Goal: Find specific page/section

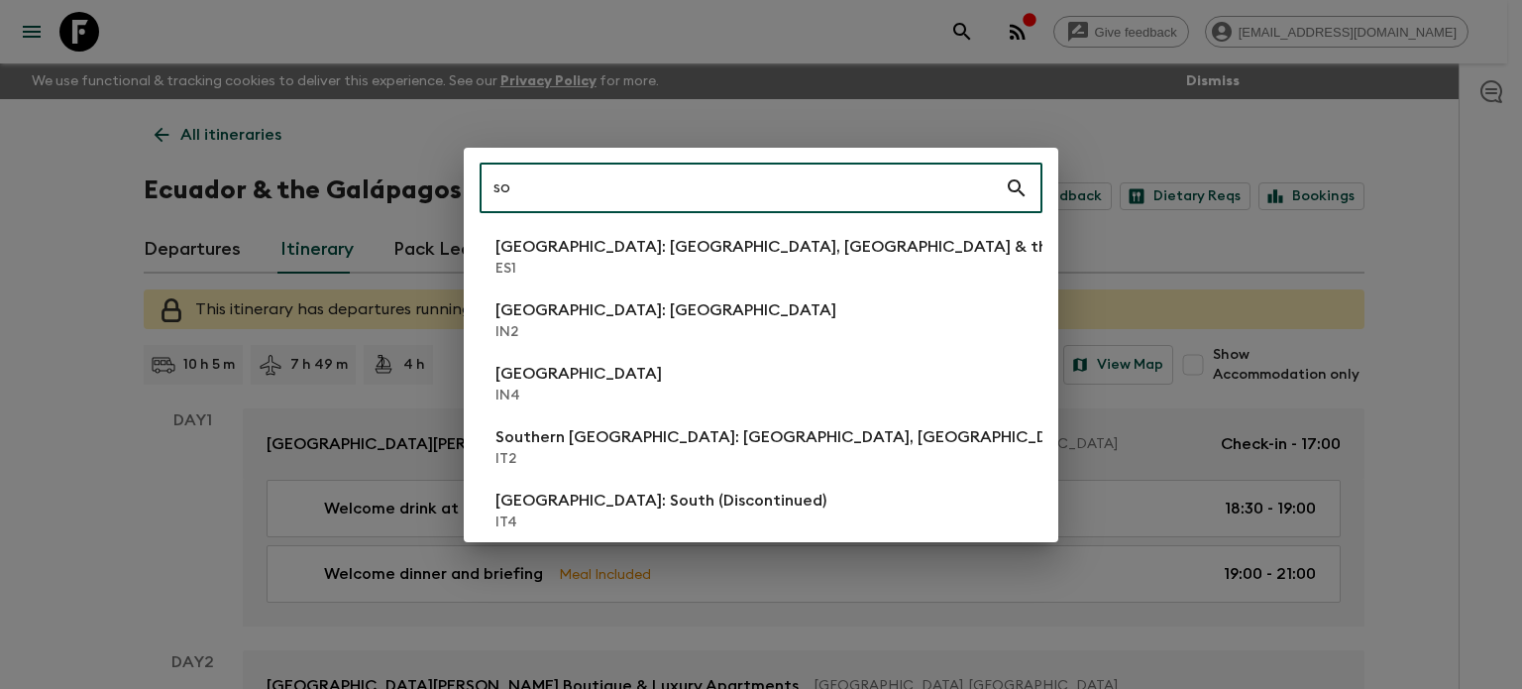
type input "s"
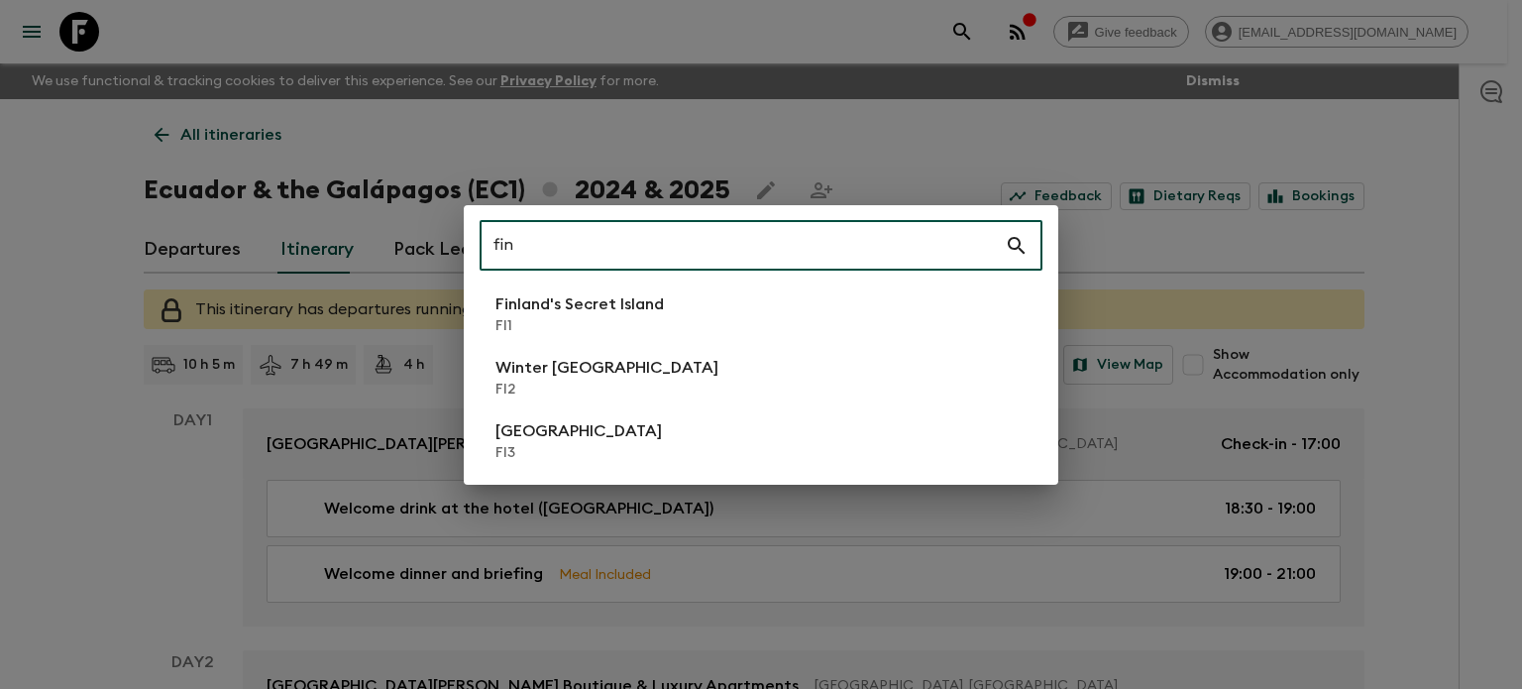
type input "fin"
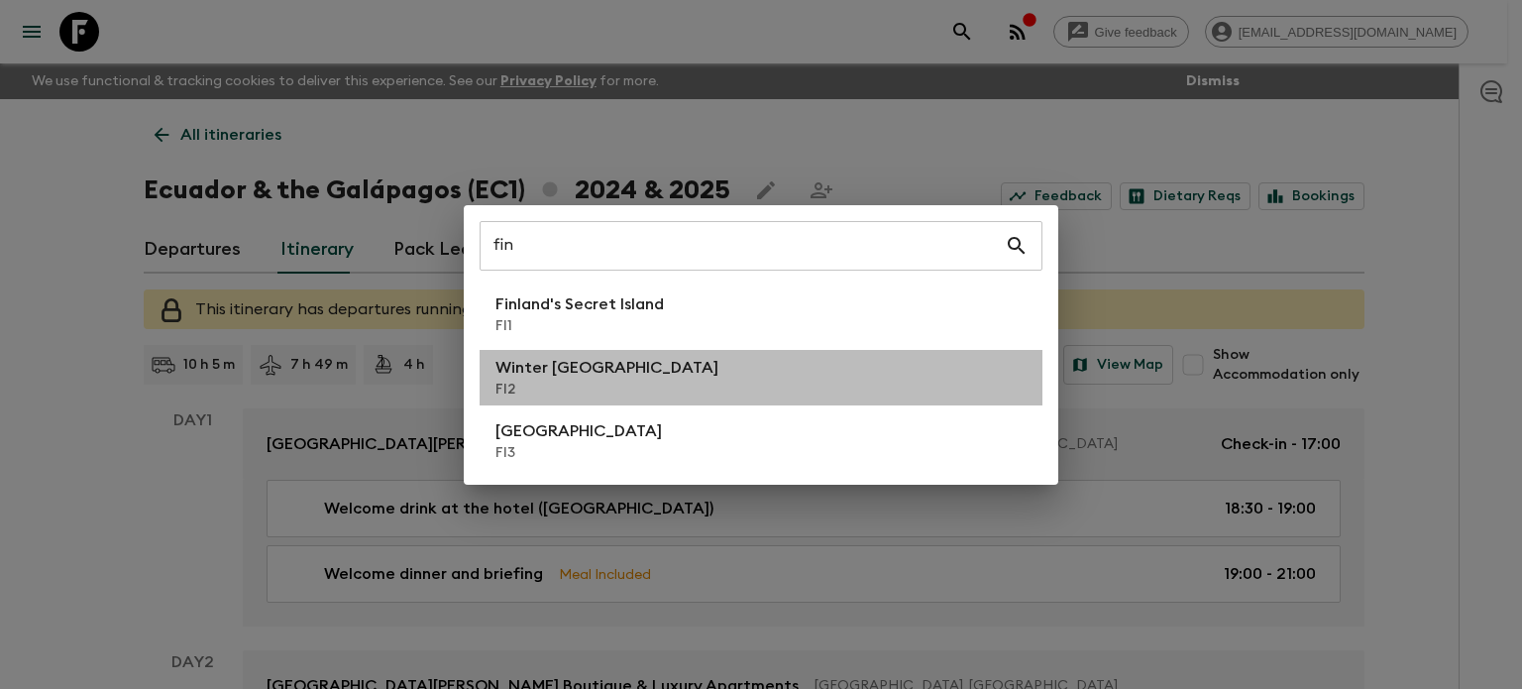
click at [697, 376] on li "Winter [GEOGRAPHIC_DATA] FI2" at bounding box center [761, 377] width 563 height 55
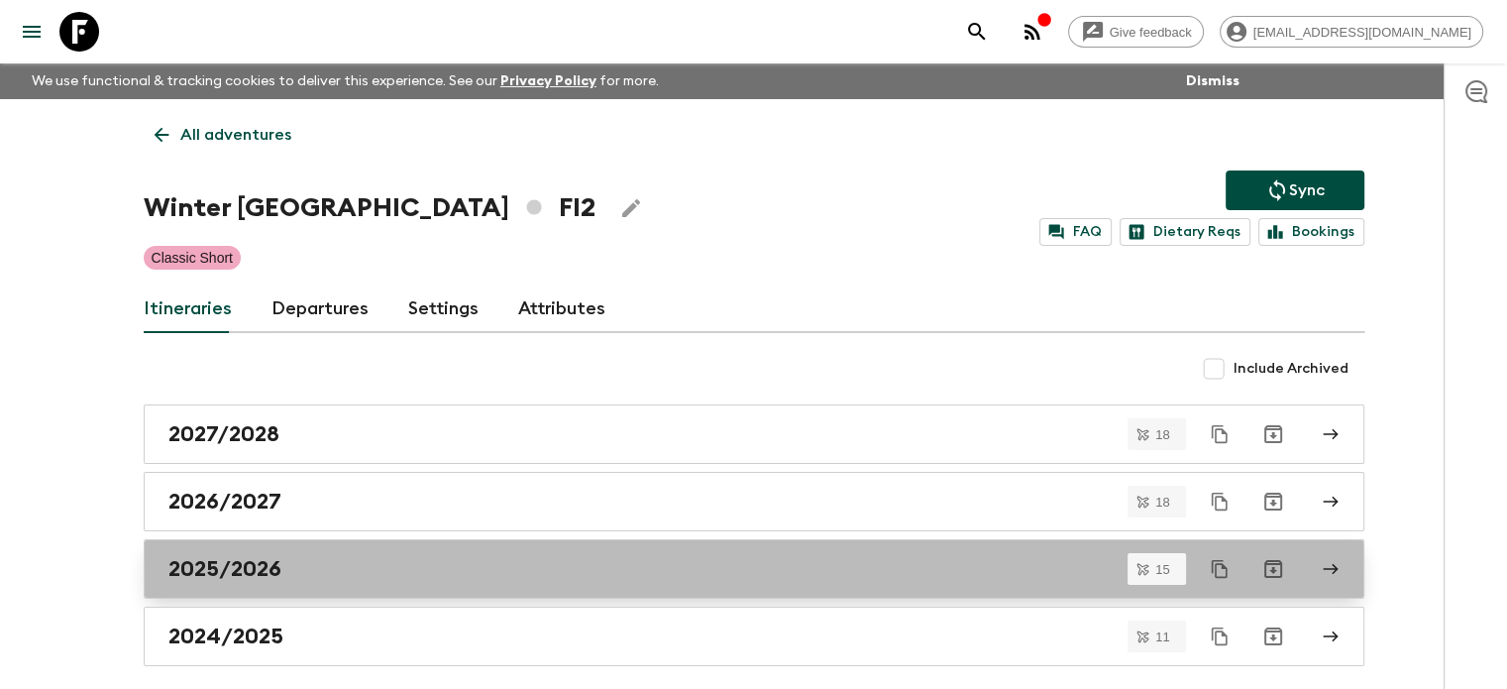
click at [364, 575] on div "2025/2026" at bounding box center [734, 569] width 1133 height 26
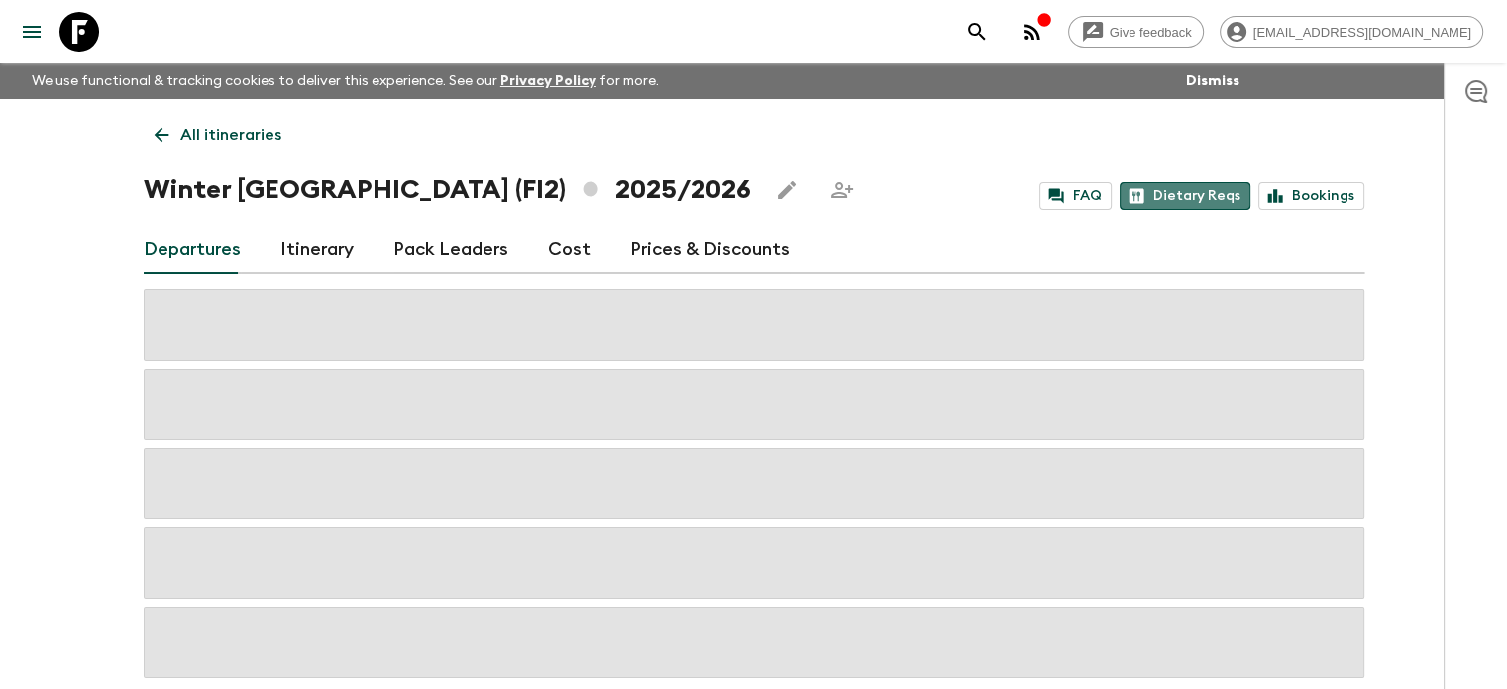
click at [1194, 201] on link "Dietary Reqs" at bounding box center [1185, 196] width 131 height 28
